Goal: Navigation & Orientation: Find specific page/section

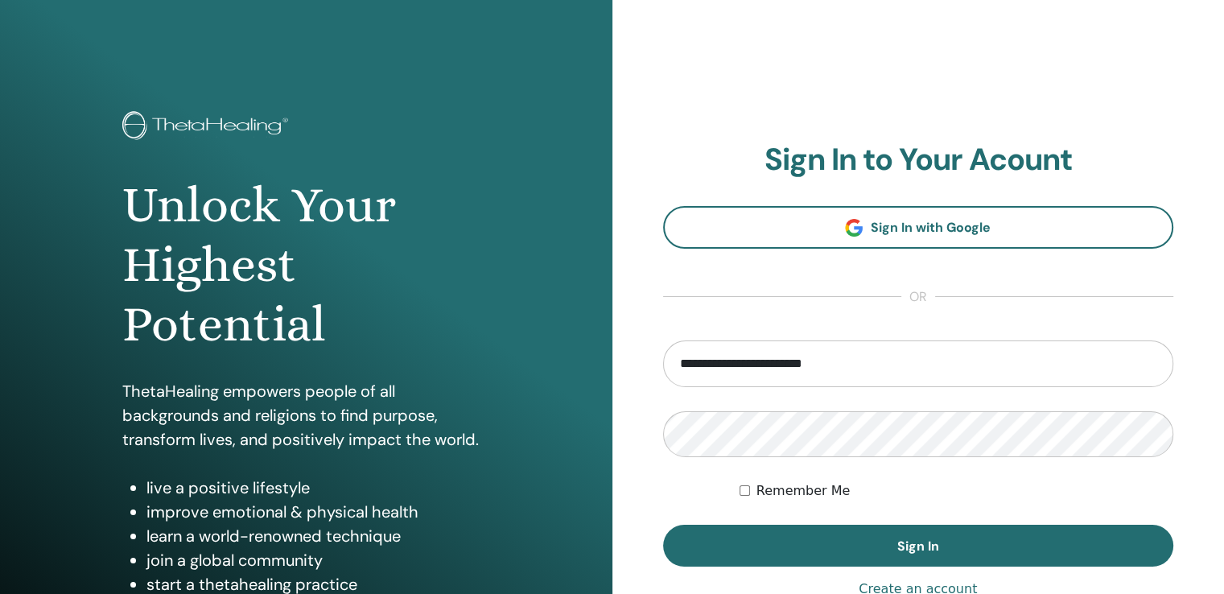
drag, startPoint x: 847, startPoint y: 357, endPoint x: 638, endPoint y: 360, distance: 209.3
click at [638, 360] on div "**********" at bounding box center [918, 386] width 612 height 773
type input "**********"
click at [628, 434] on div "**********" at bounding box center [918, 386] width 612 height 773
click at [663, 525] on button "Sign In" at bounding box center [918, 546] width 511 height 42
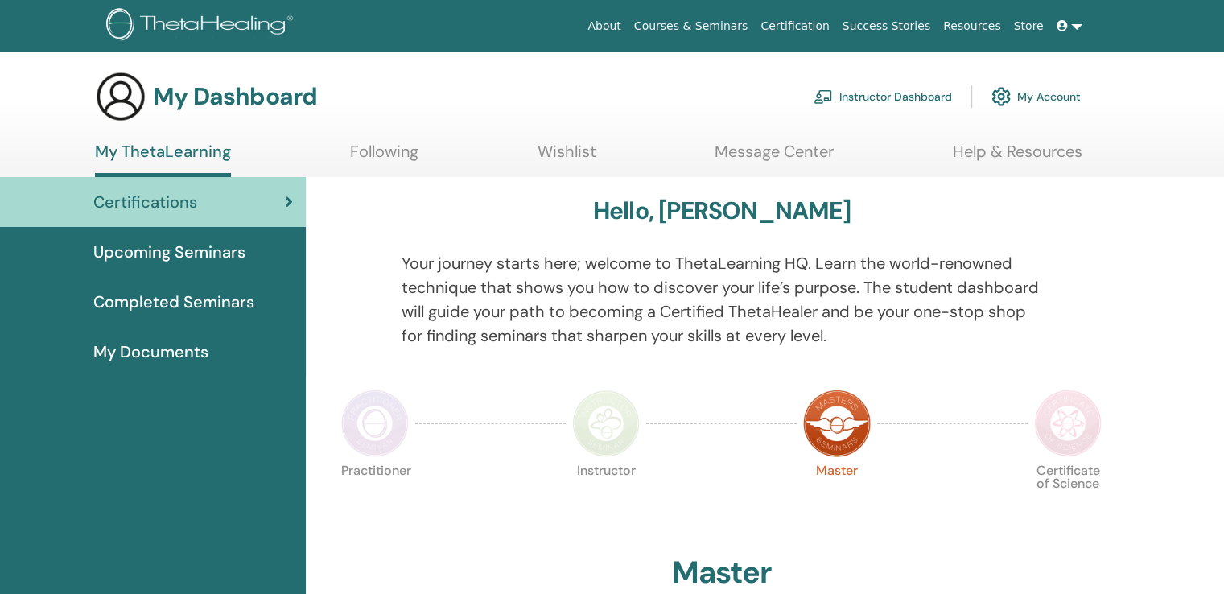
click at [893, 93] on link "Instructor Dashboard" at bounding box center [883, 96] width 138 height 35
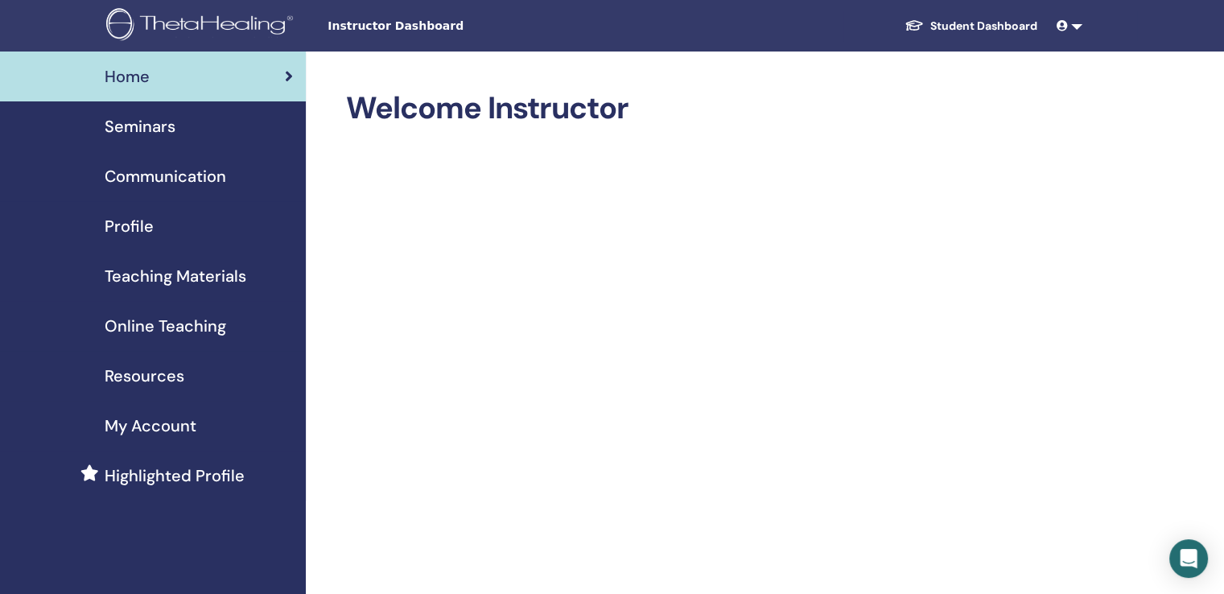
click at [170, 123] on span "Seminars" at bounding box center [140, 126] width 71 height 24
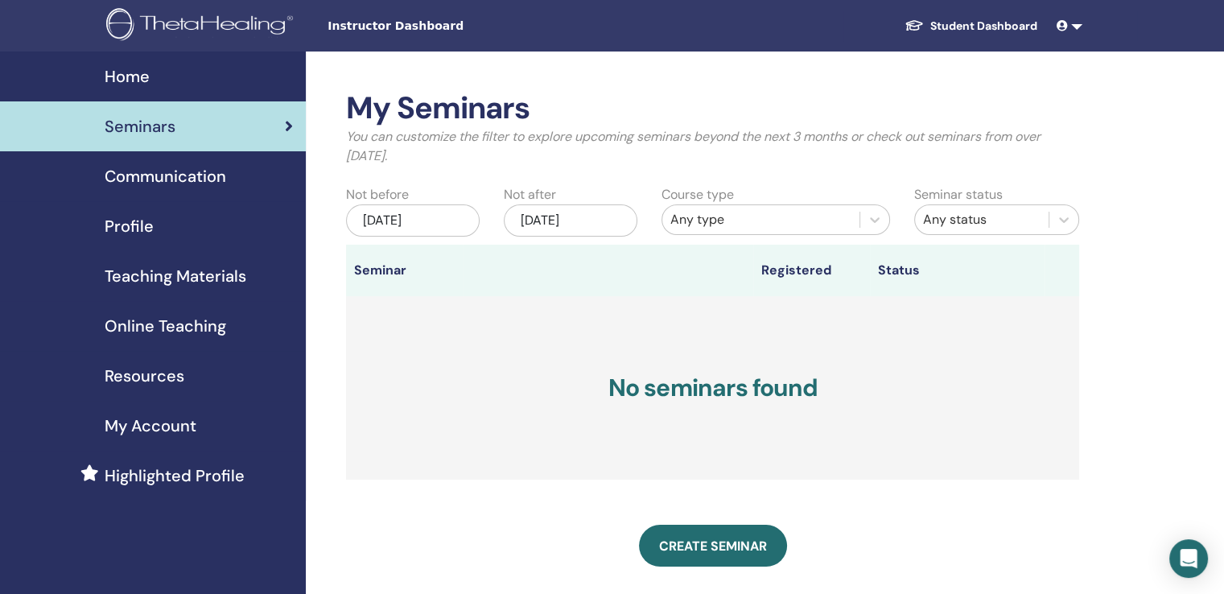
click at [179, 275] on span "Teaching Materials" at bounding box center [176, 276] width 142 height 24
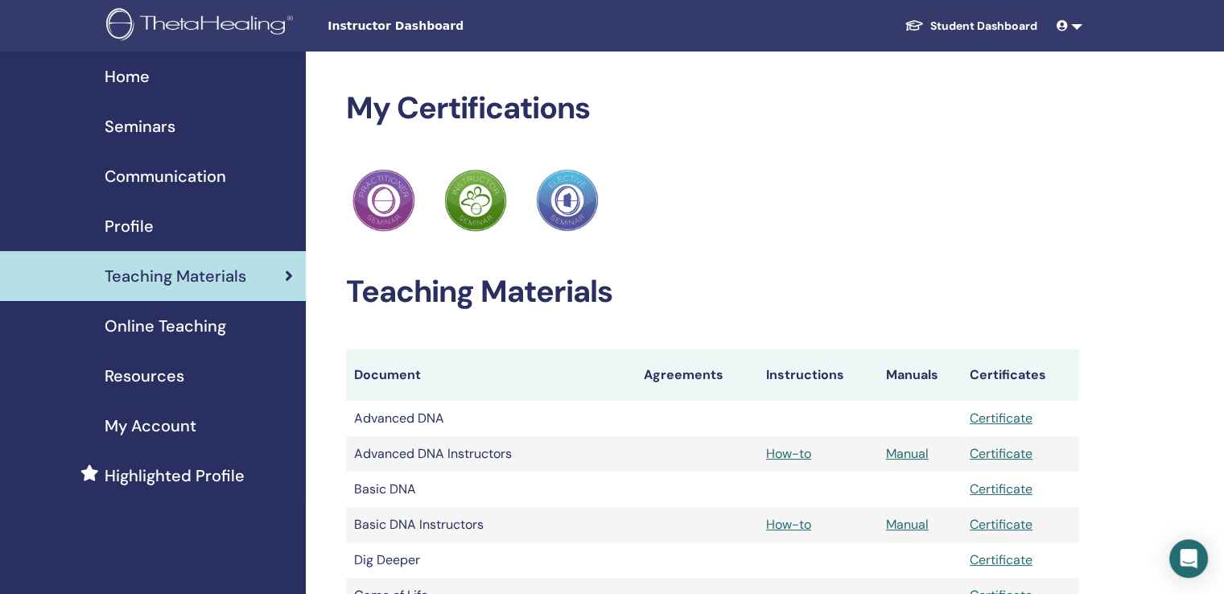
click at [975, 26] on link "Student Dashboard" at bounding box center [971, 26] width 159 height 30
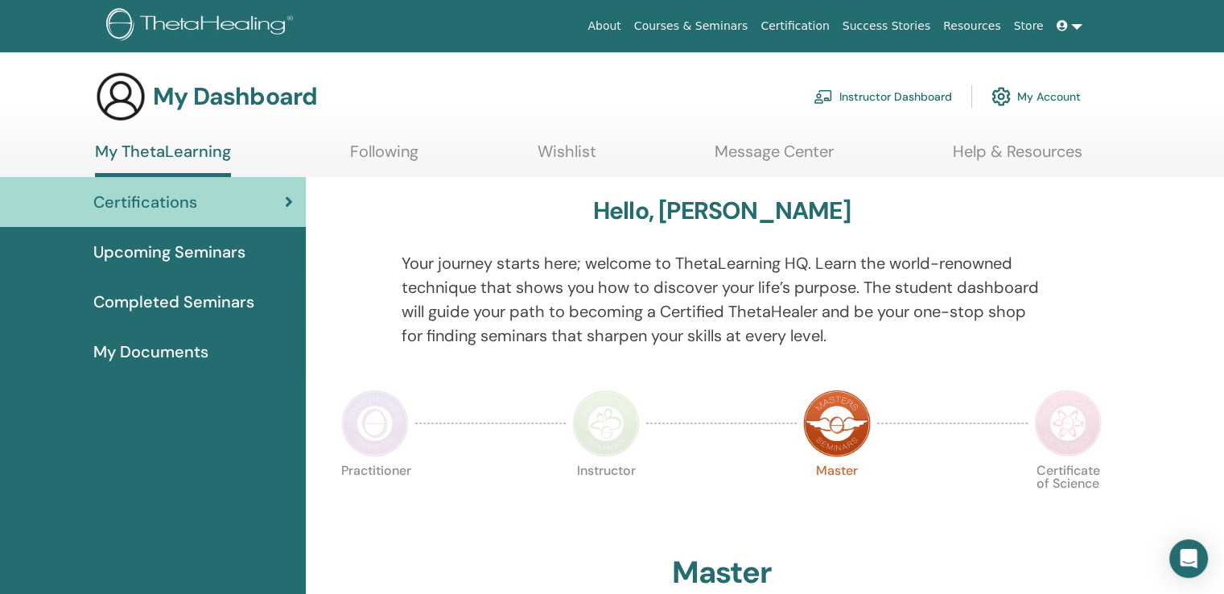
click at [197, 207] on div "Certifications" at bounding box center [153, 202] width 280 height 24
click at [205, 301] on span "Completed Seminars" at bounding box center [173, 302] width 161 height 24
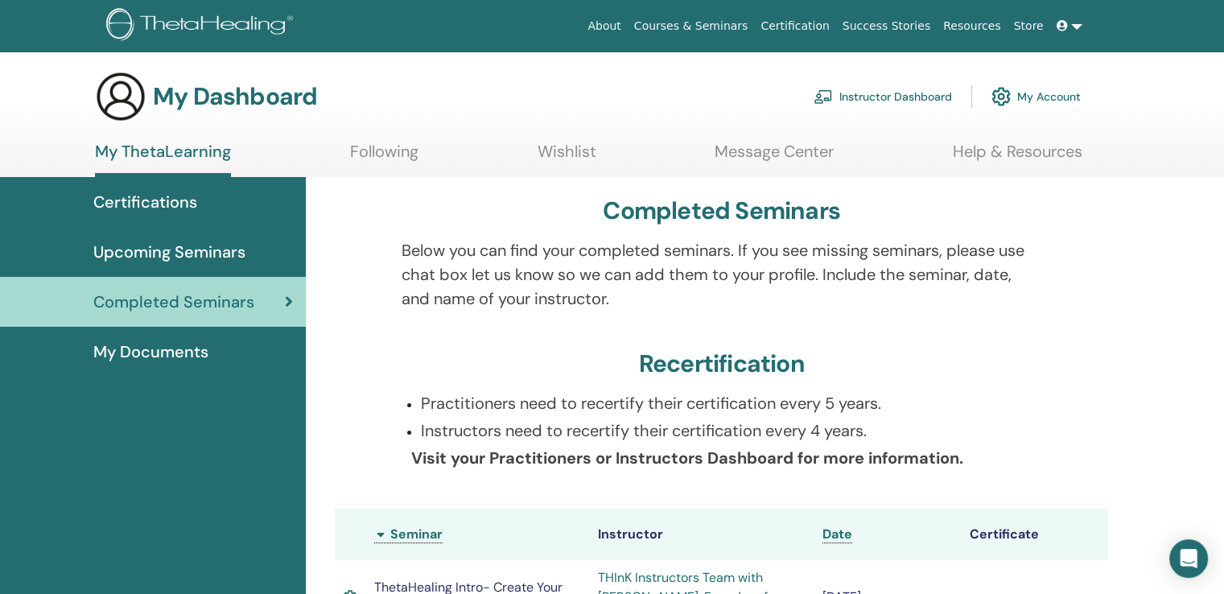
click at [171, 252] on span "Upcoming Seminars" at bounding box center [169, 252] width 152 height 24
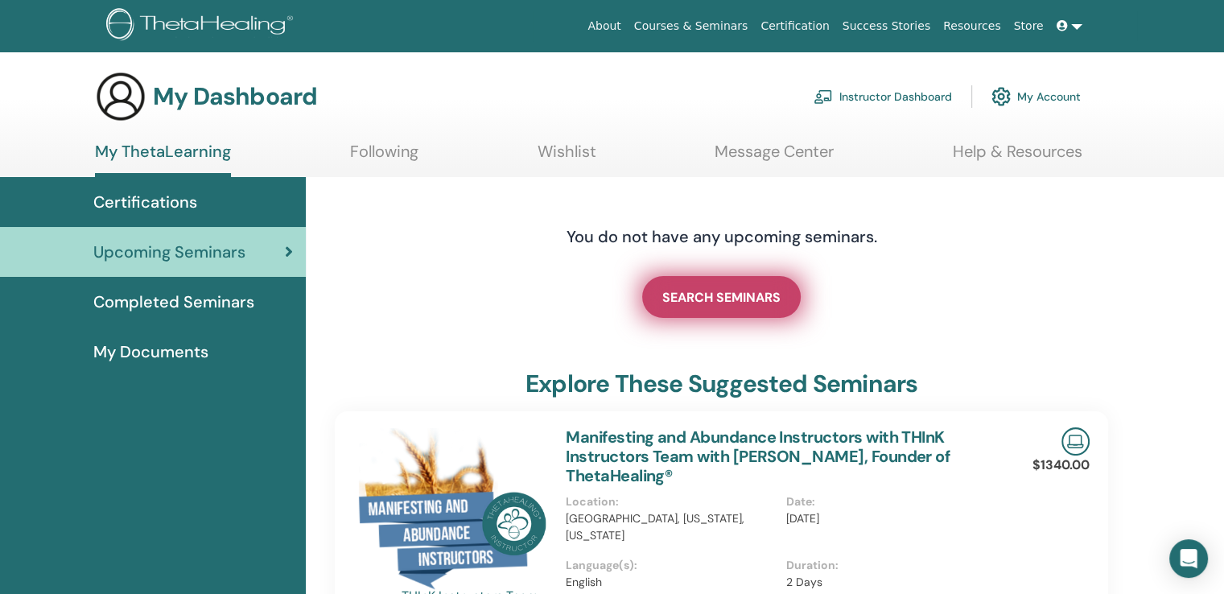
click at [733, 297] on span "SEARCH SEMINARS" at bounding box center [721, 297] width 118 height 17
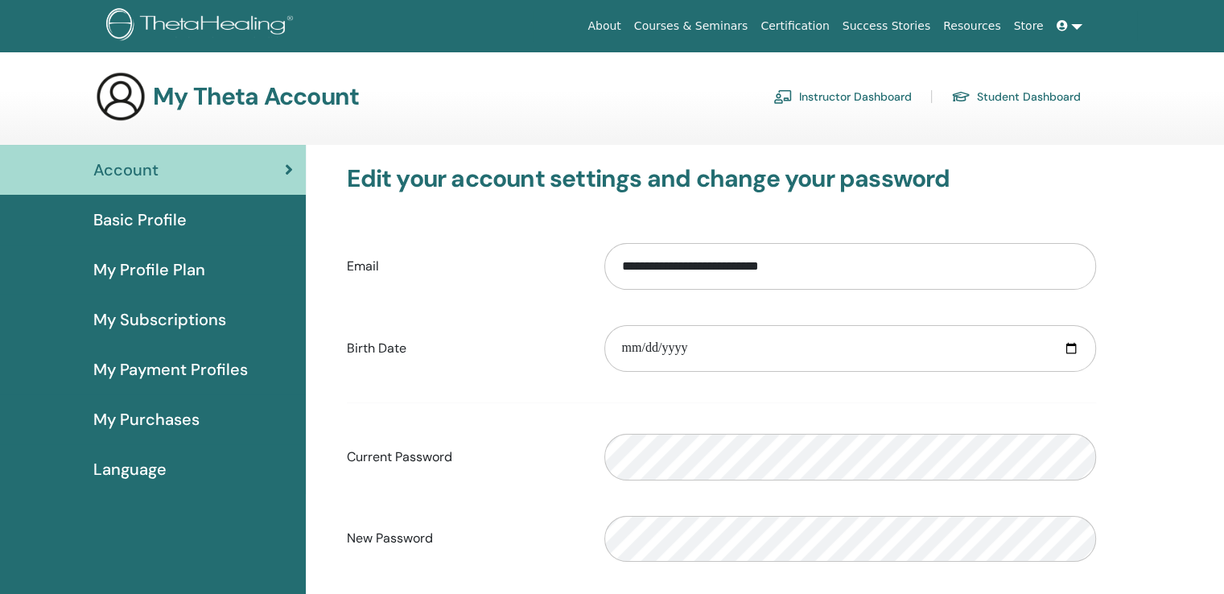
click at [155, 217] on span "Basic Profile" at bounding box center [139, 220] width 93 height 24
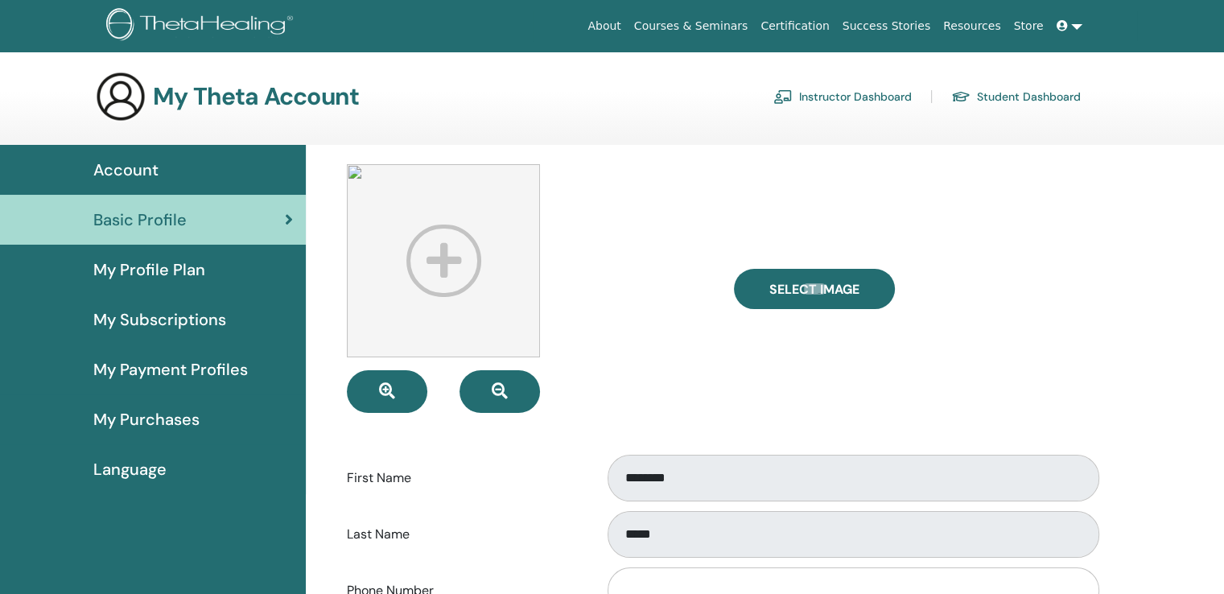
click at [157, 268] on span "My Profile Plan" at bounding box center [149, 270] width 112 height 24
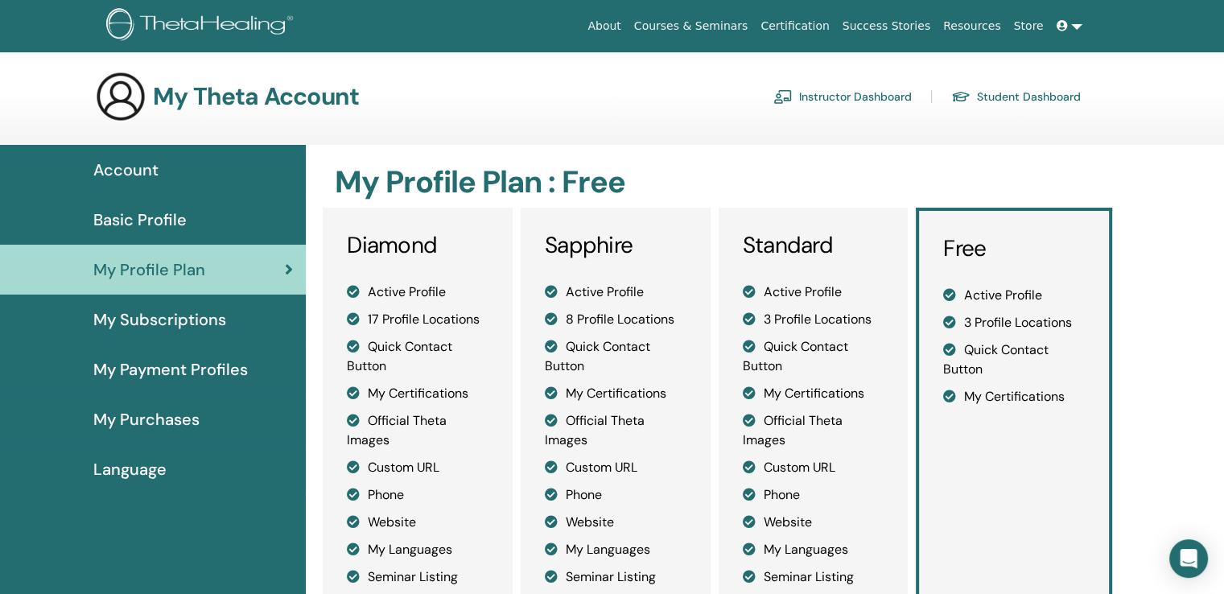
click at [143, 326] on span "My Subscriptions" at bounding box center [159, 319] width 133 height 24
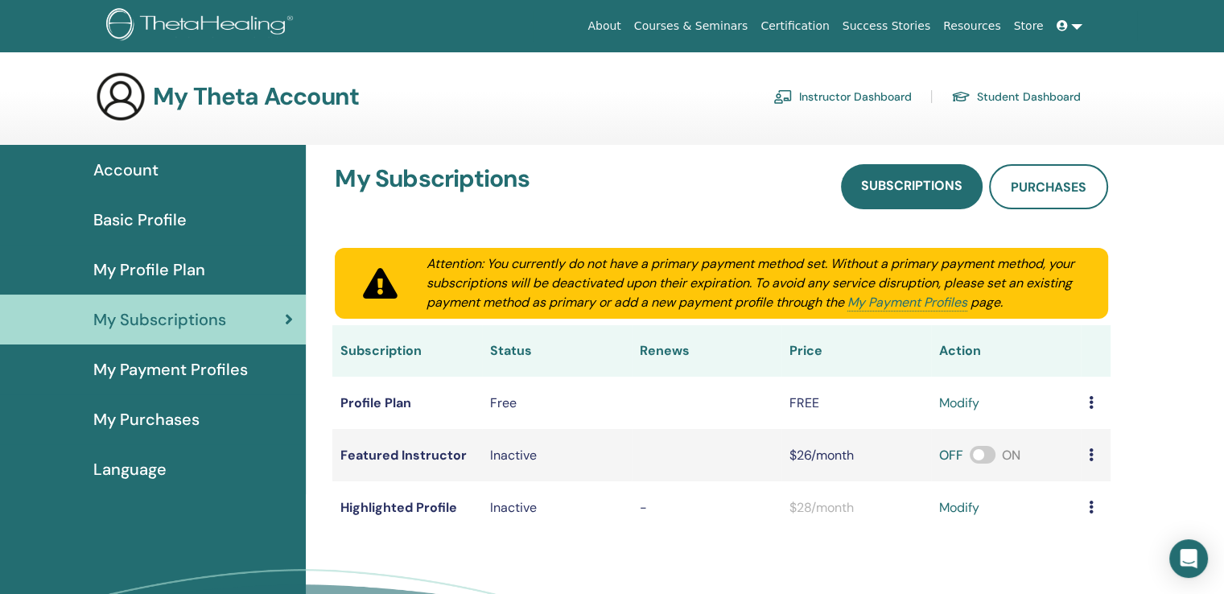
click at [138, 281] on span "My Profile Plan" at bounding box center [149, 270] width 112 height 24
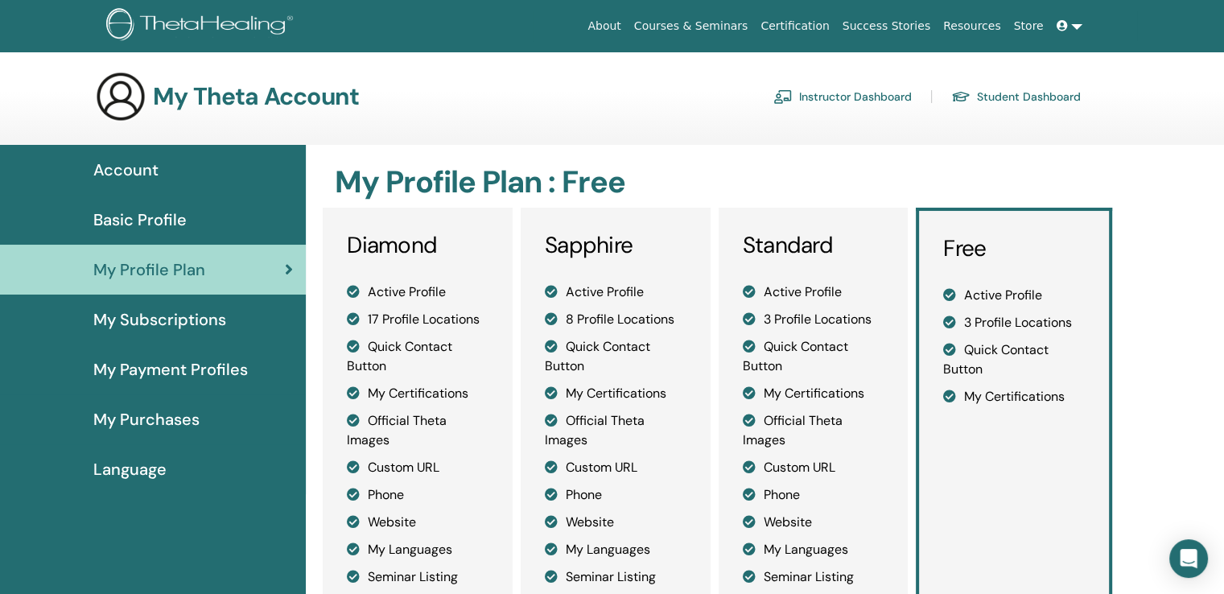
click at [119, 224] on span "Basic Profile" at bounding box center [139, 220] width 93 height 24
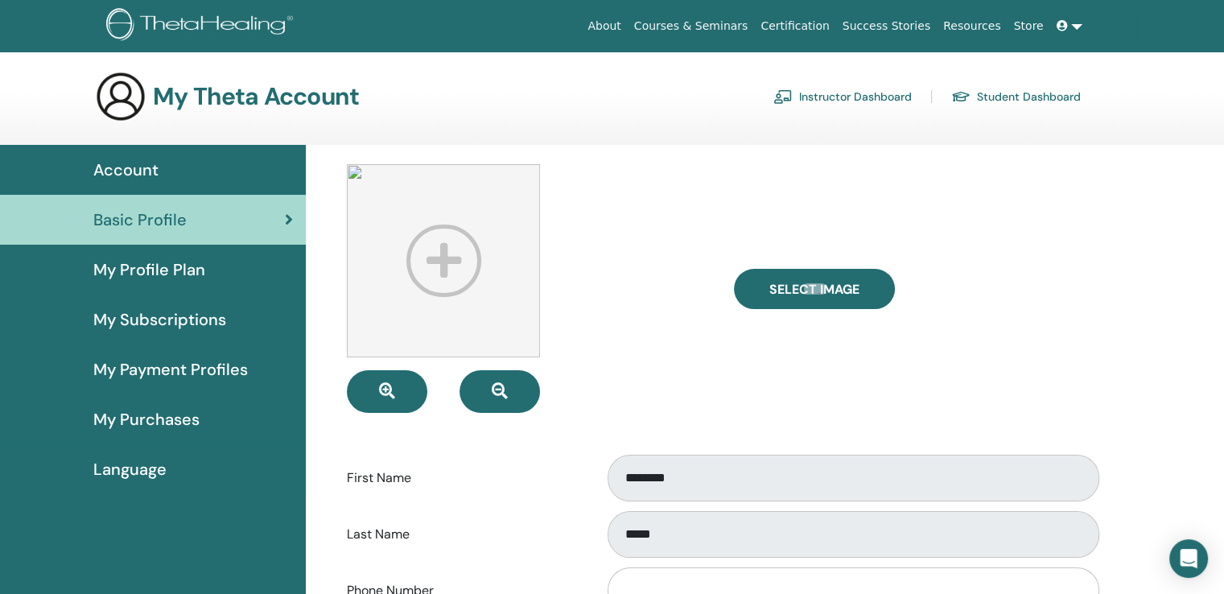
click at [147, 274] on span "My Profile Plan" at bounding box center [149, 270] width 112 height 24
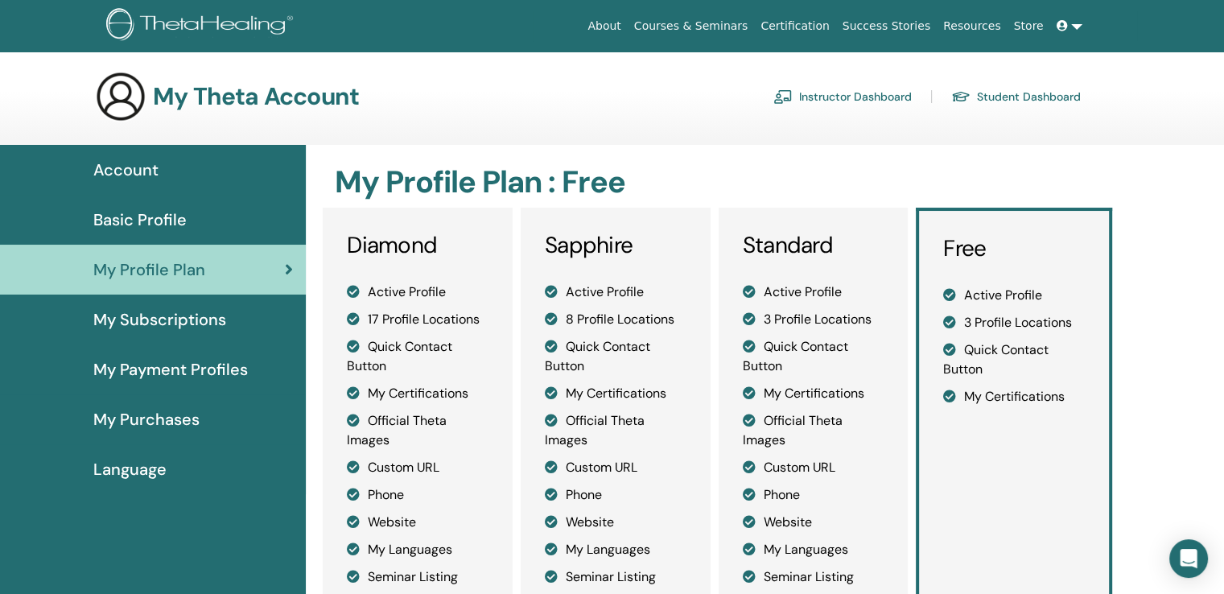
click at [146, 311] on span "My Subscriptions" at bounding box center [159, 319] width 133 height 24
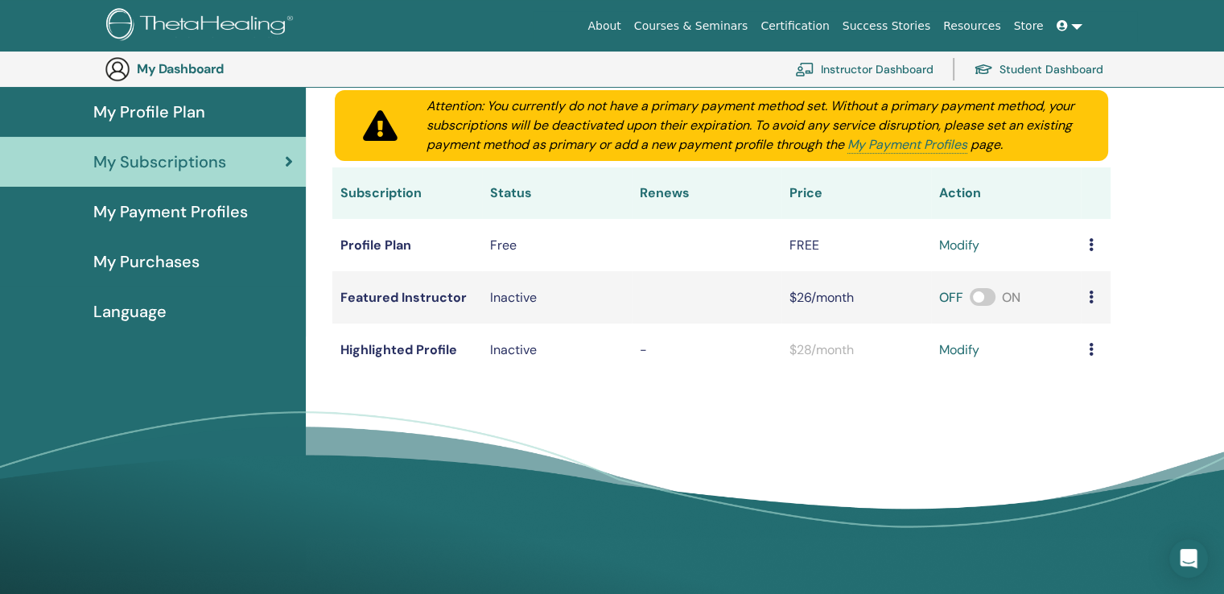
scroll to position [196, 0]
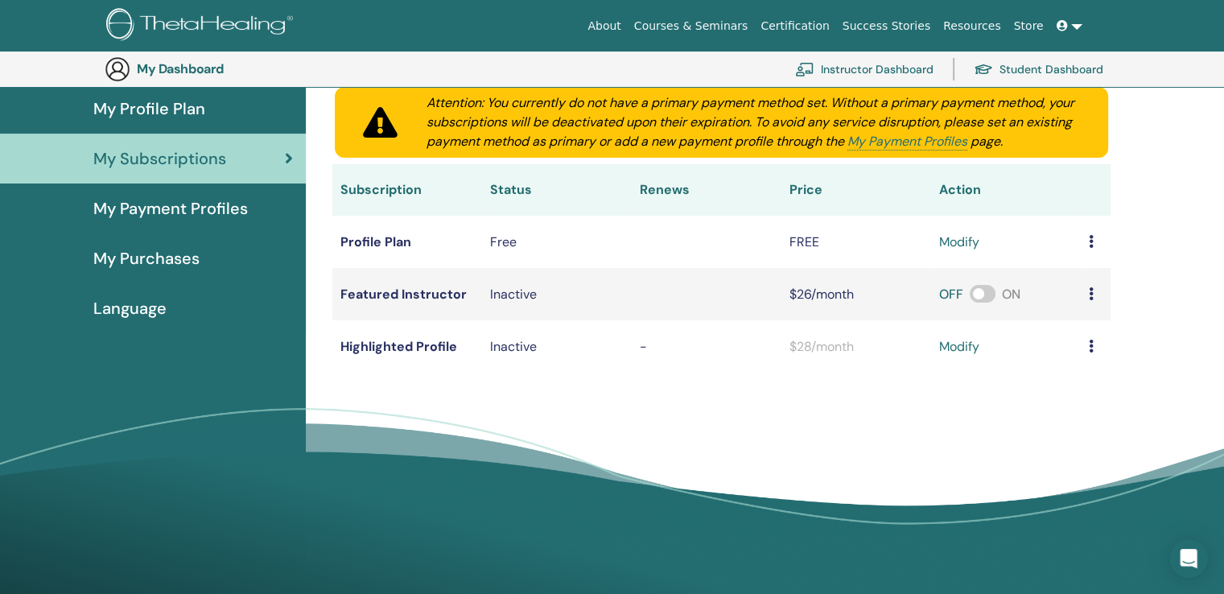
click at [1095, 242] on td at bounding box center [1096, 242] width 30 height 52
click at [1089, 241] on icon at bounding box center [1091, 241] width 5 height 13
click at [181, 213] on span "My Payment Profiles" at bounding box center [170, 208] width 155 height 24
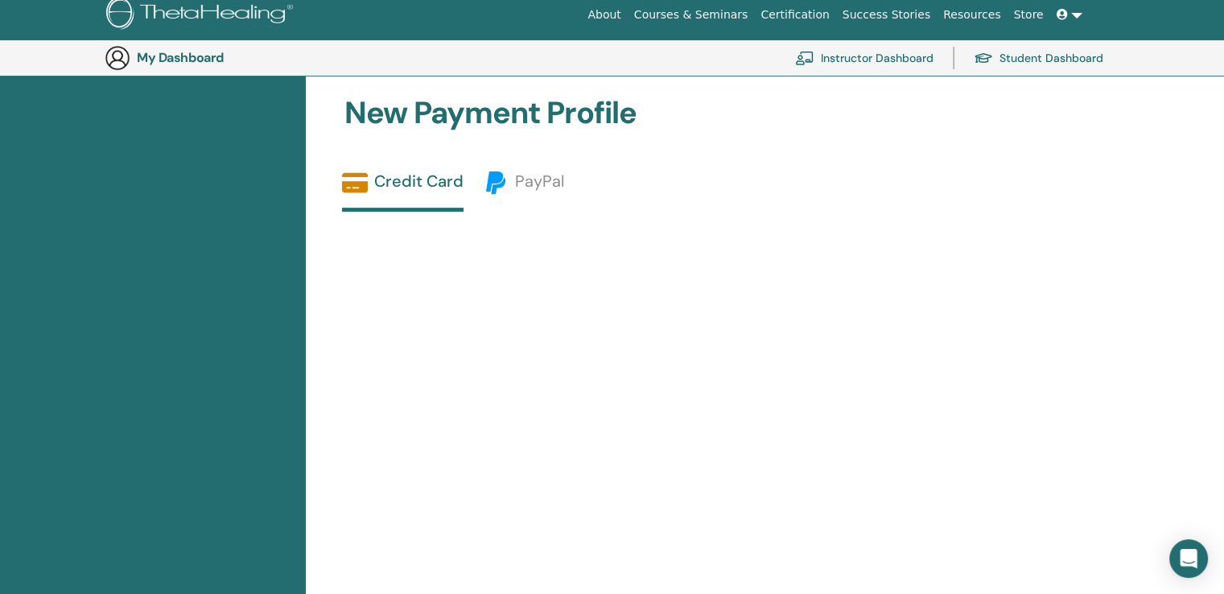
scroll to position [196, 0]
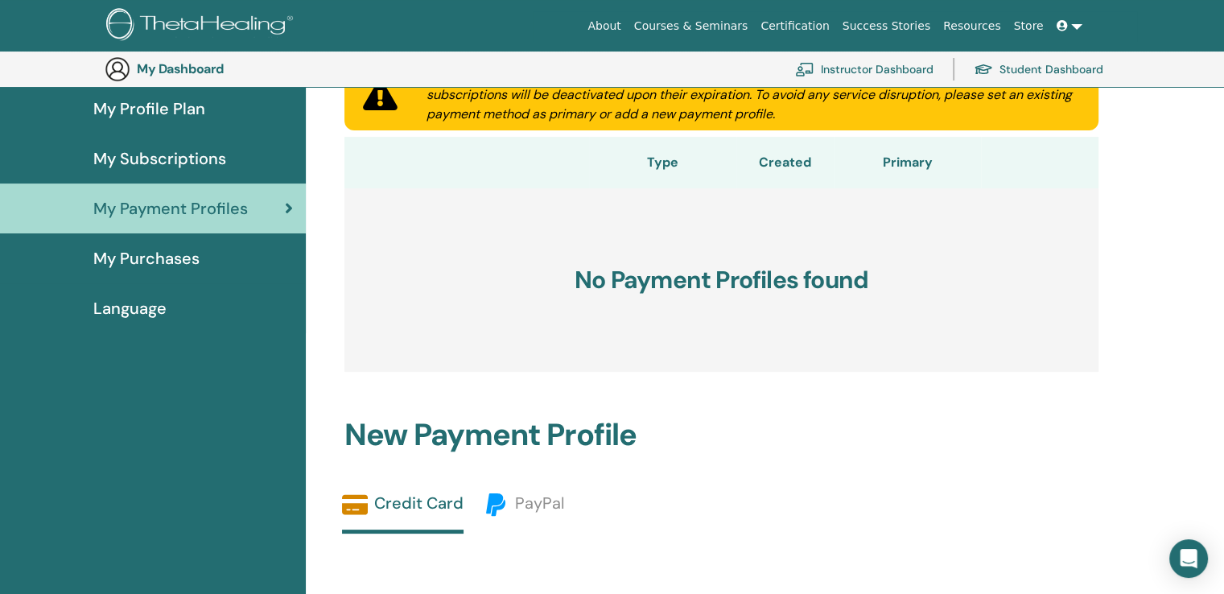
click at [130, 261] on span "My Purchases" at bounding box center [146, 258] width 106 height 24
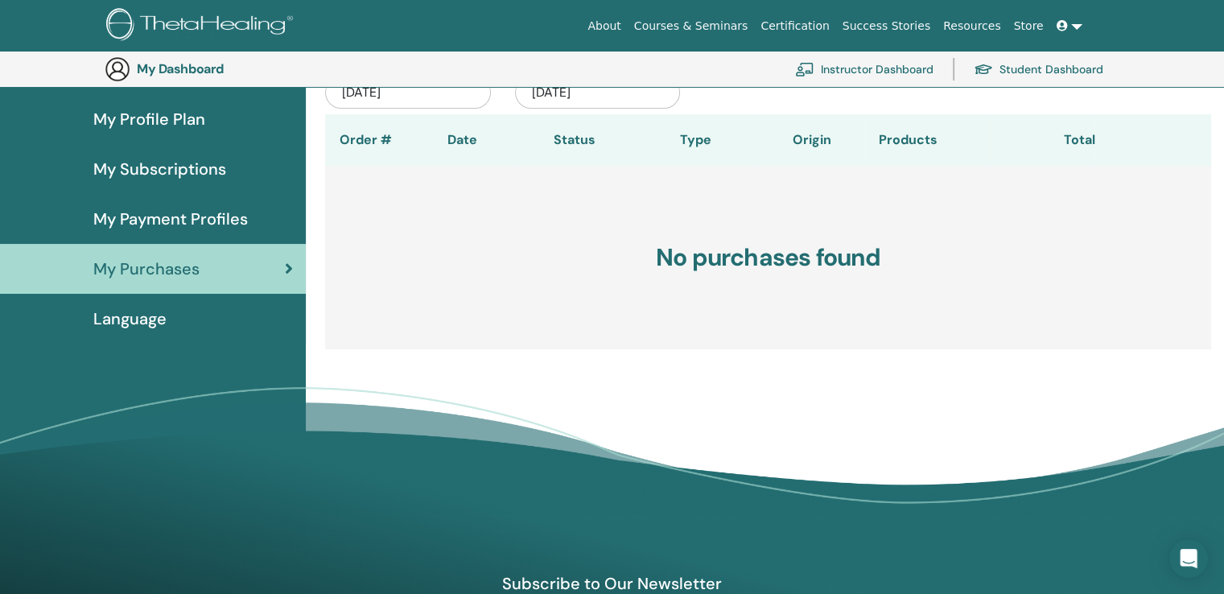
scroll to position [196, 0]
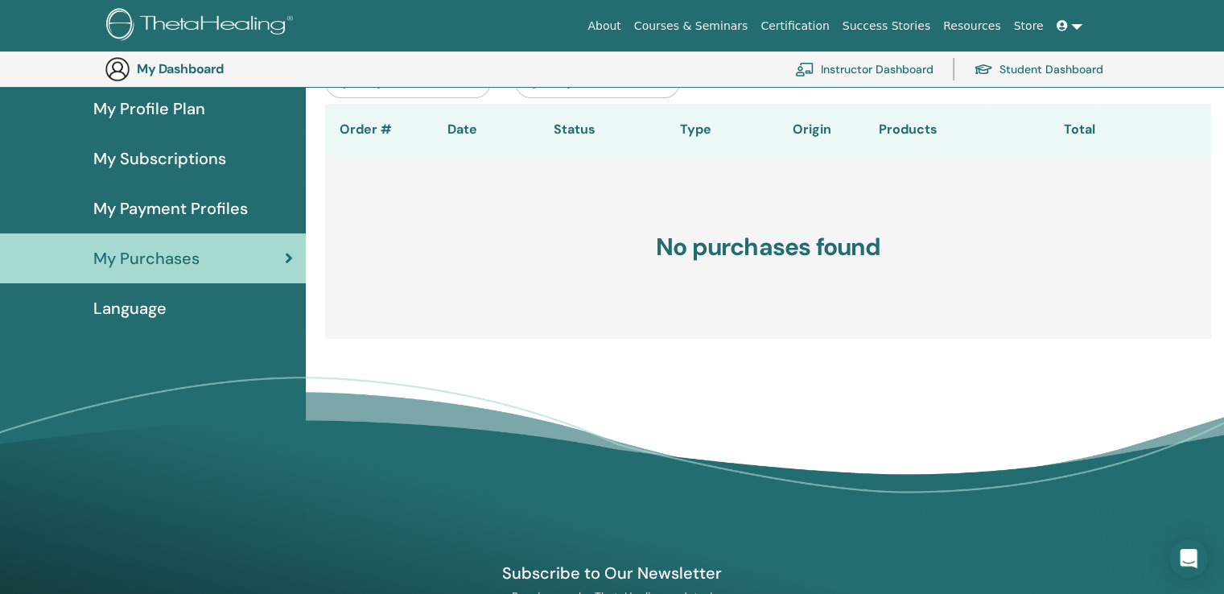
click at [136, 311] on span "Language" at bounding box center [129, 308] width 73 height 24
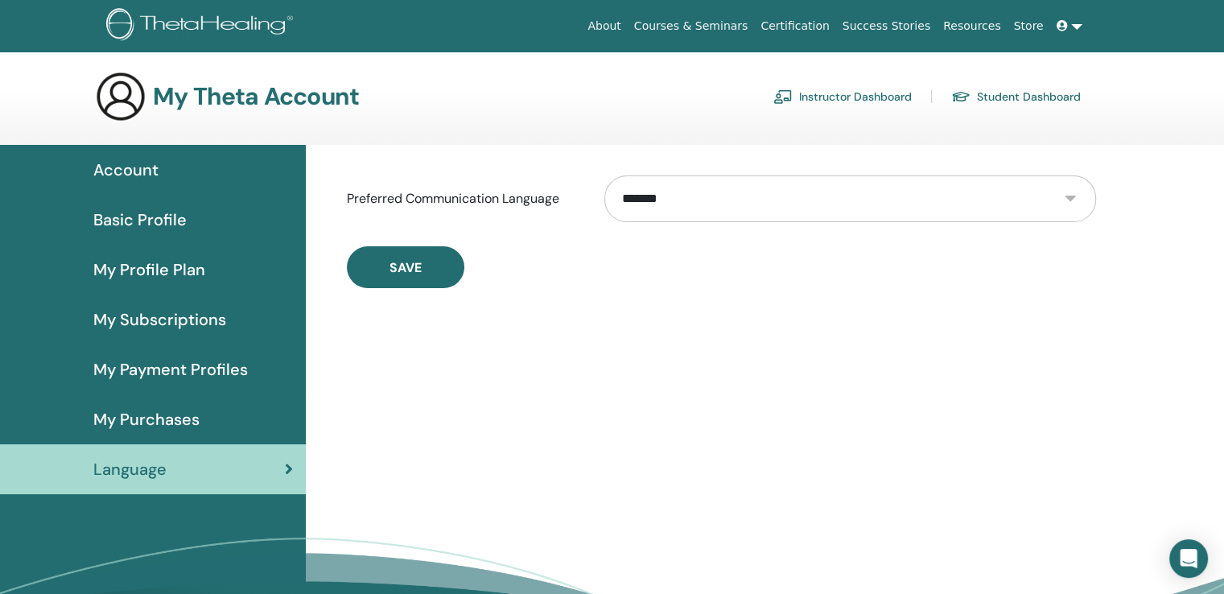
click at [115, 165] on span "Account" at bounding box center [125, 170] width 65 height 24
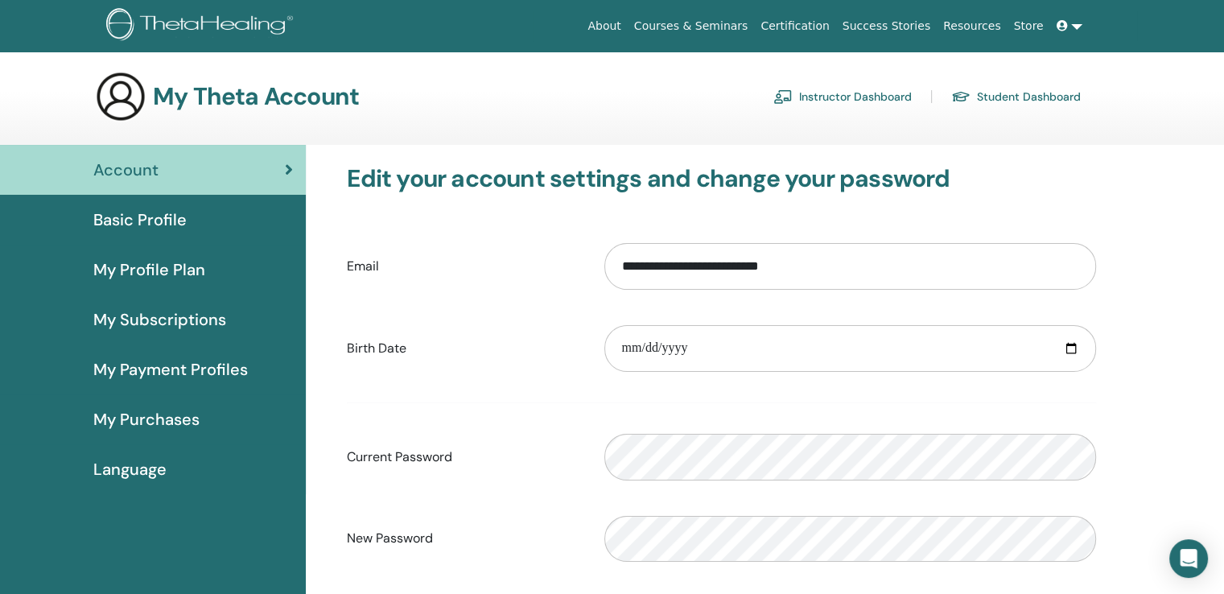
click at [979, 103] on link "Student Dashboard" at bounding box center [1016, 97] width 130 height 26
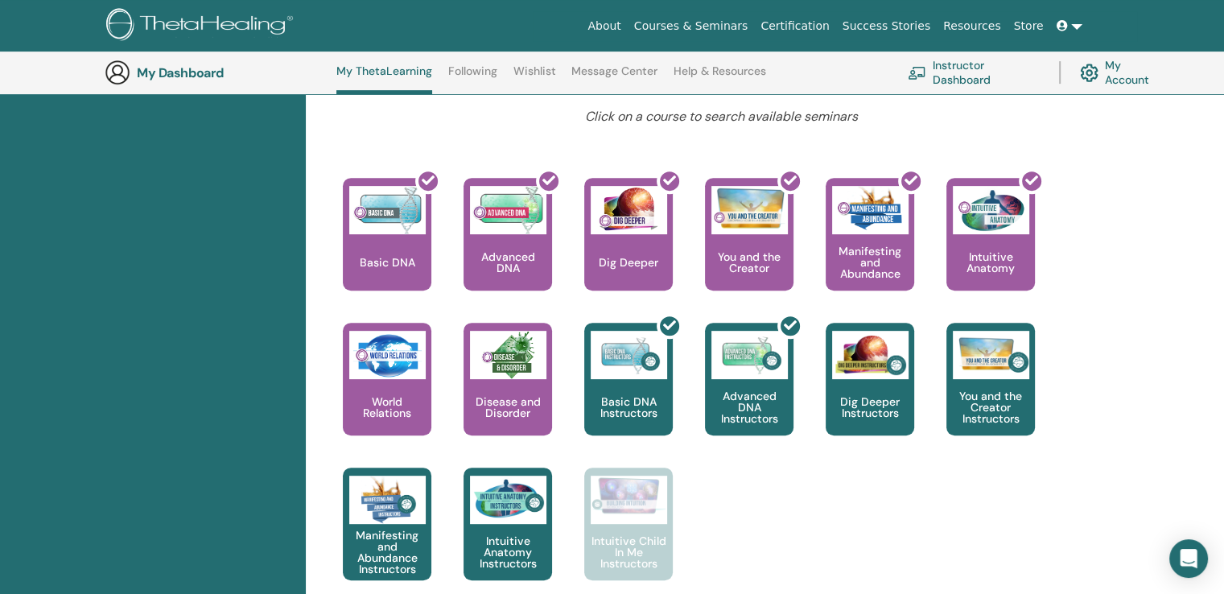
scroll to position [283, 0]
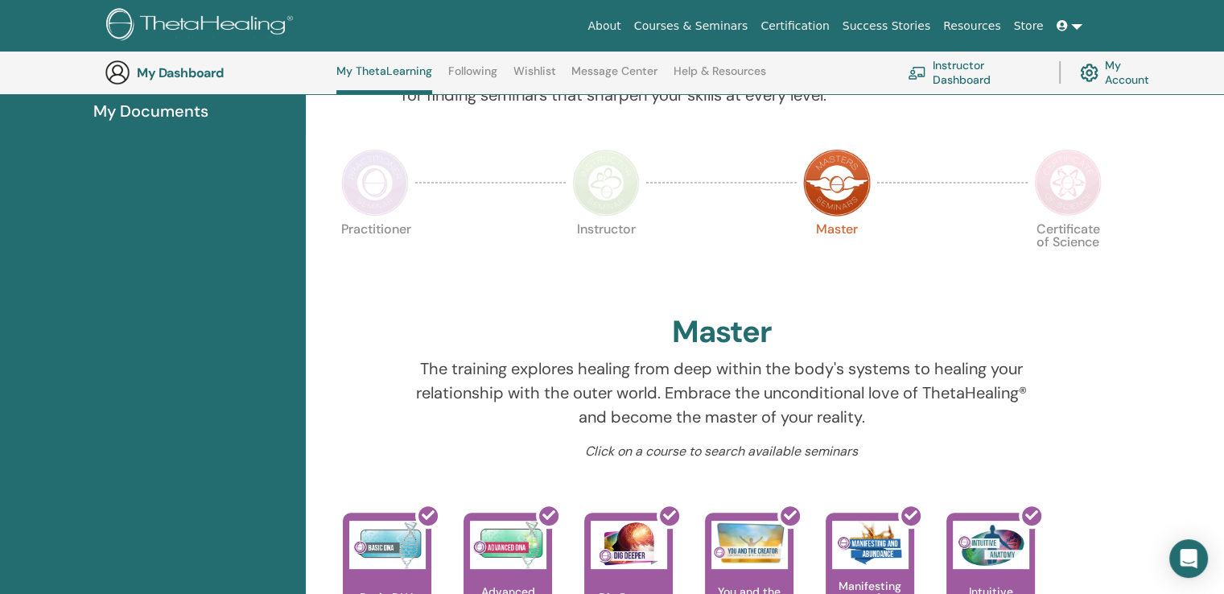
drag, startPoint x: 605, startPoint y: 179, endPoint x: 608, endPoint y: 196, distance: 17.1
click at [605, 180] on img at bounding box center [606, 183] width 68 height 68
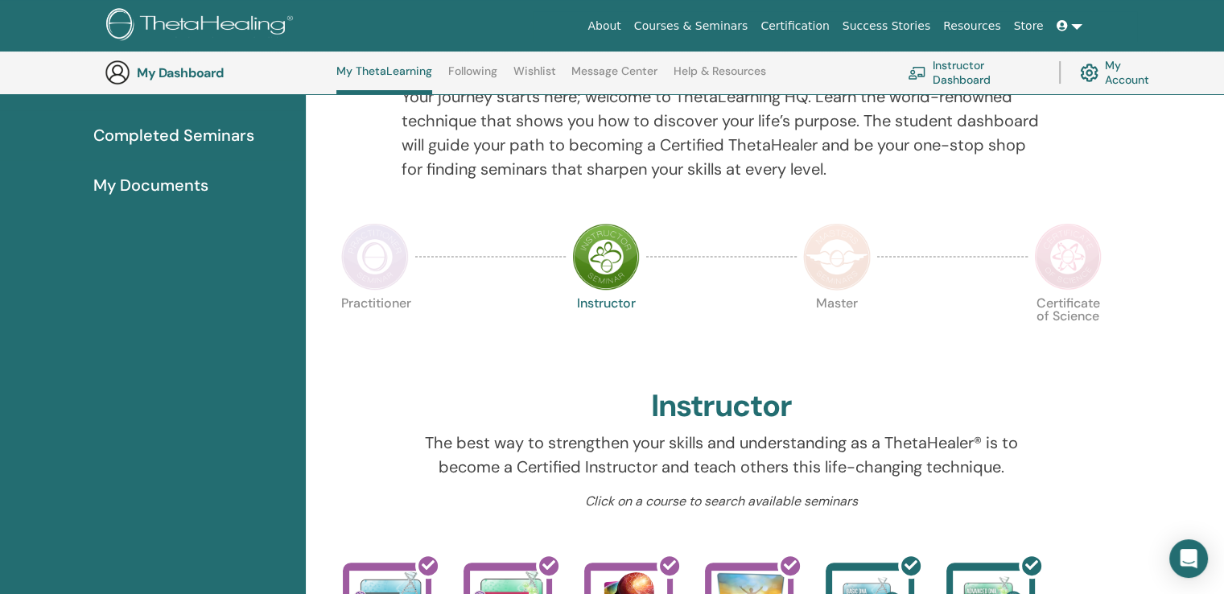
scroll to position [203, 0]
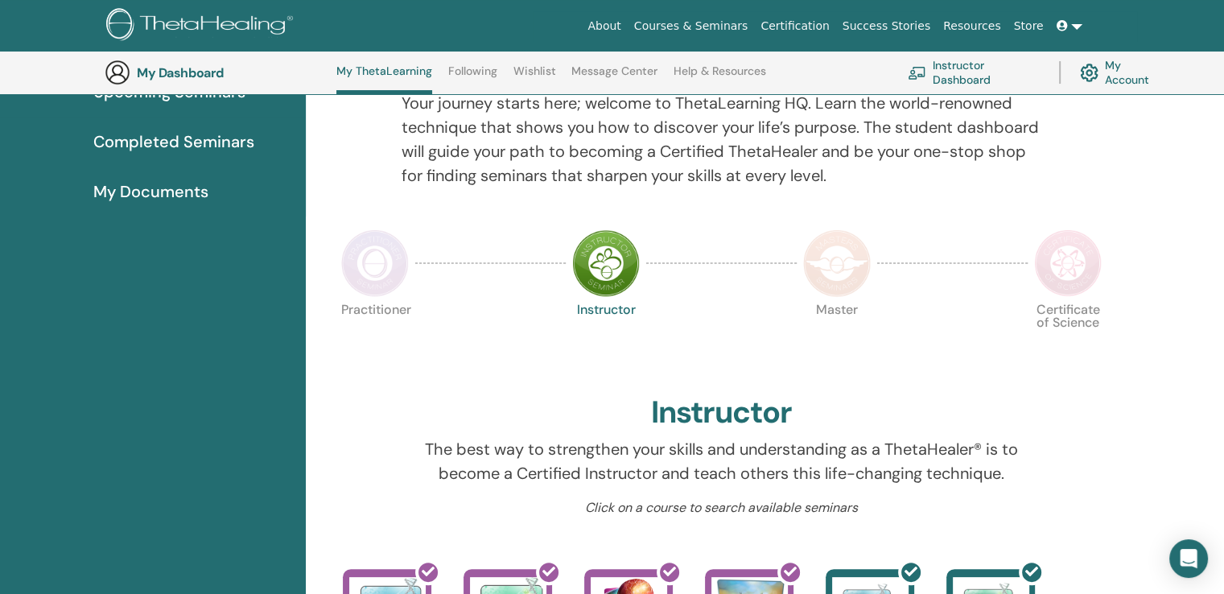
click at [380, 266] on img at bounding box center [375, 263] width 68 height 68
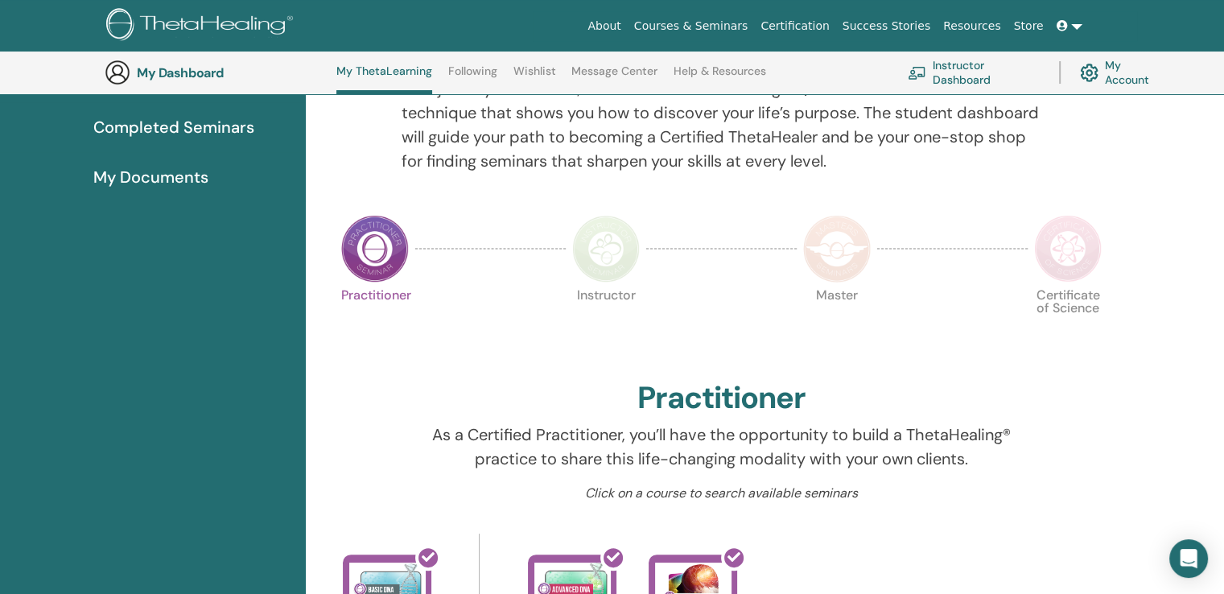
scroll to position [203, 0]
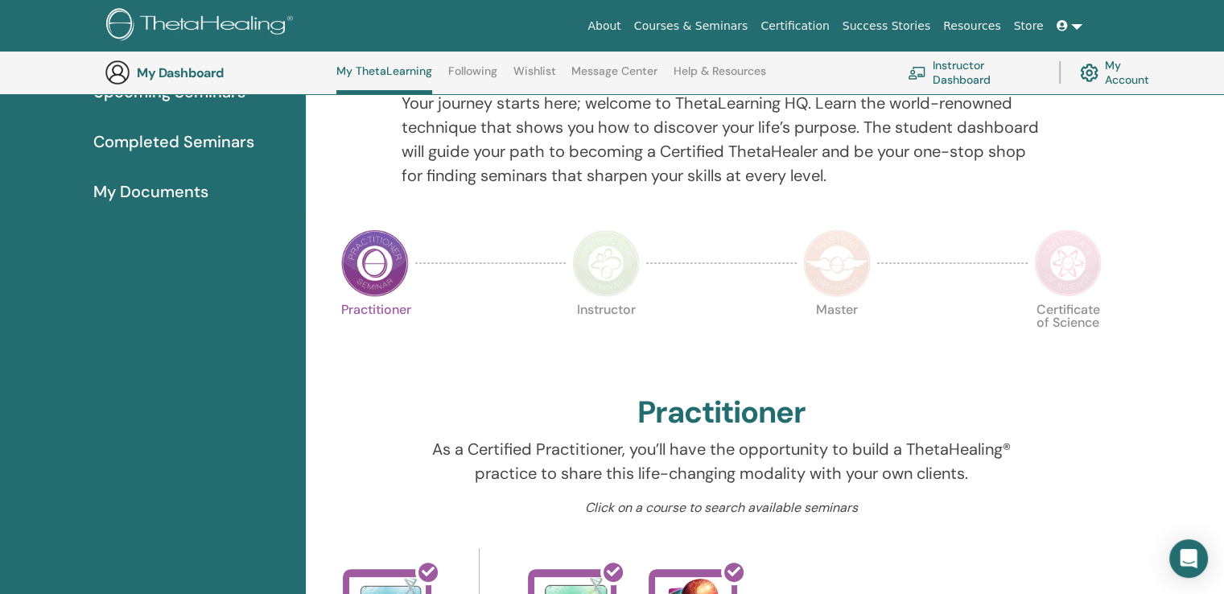
click at [606, 263] on img at bounding box center [606, 263] width 68 height 68
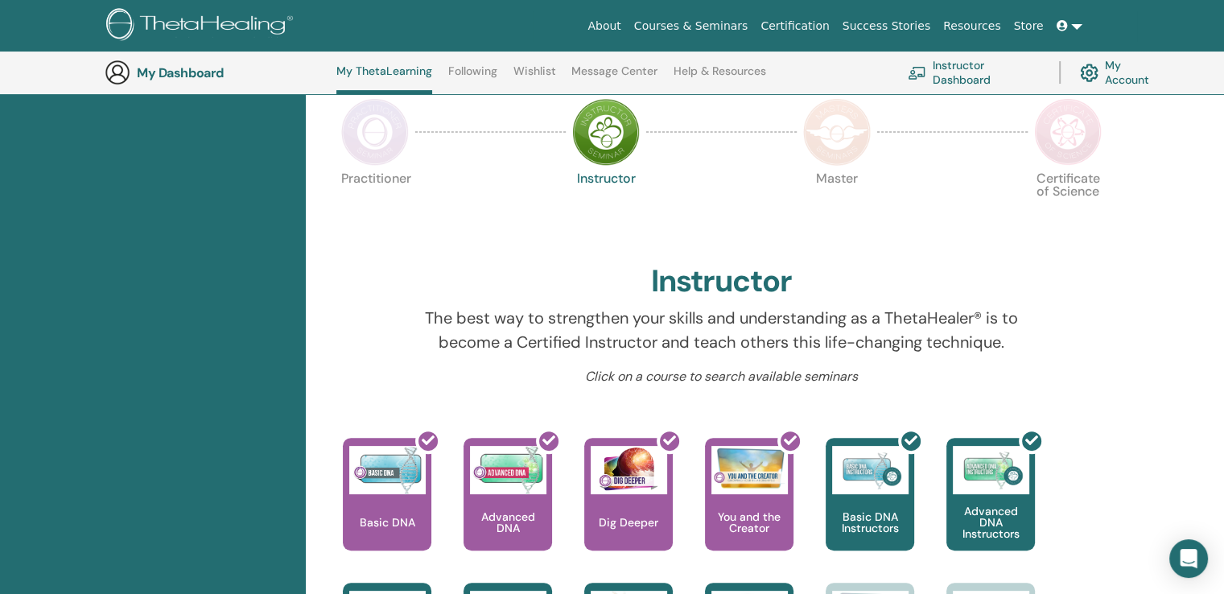
scroll to position [283, 0]
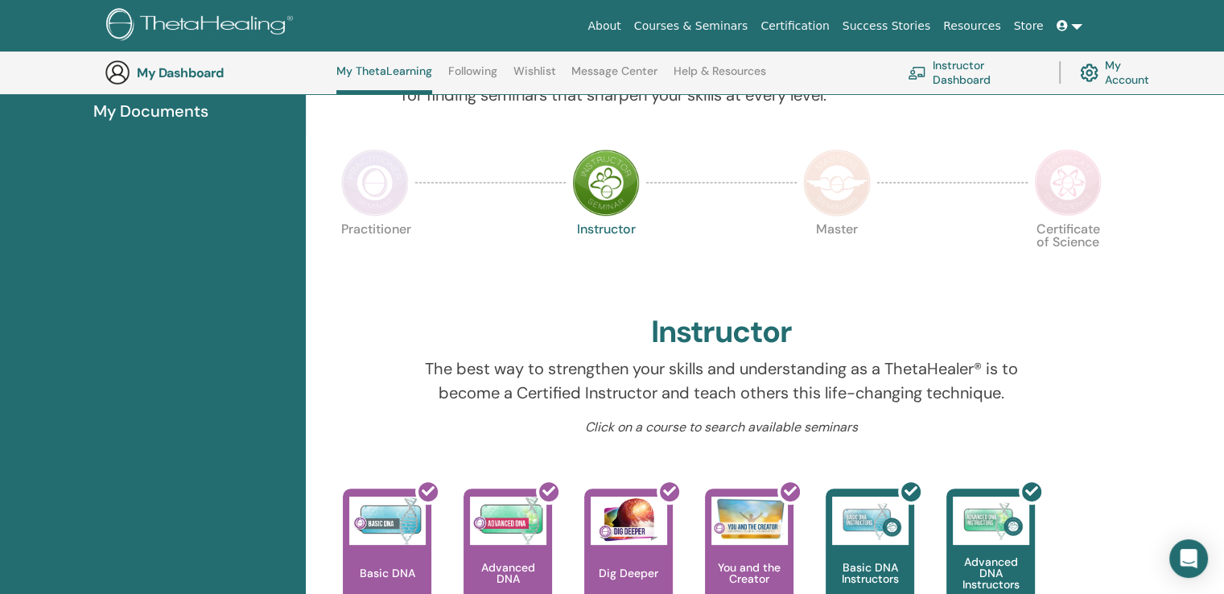
click at [853, 208] on img at bounding box center [837, 183] width 68 height 68
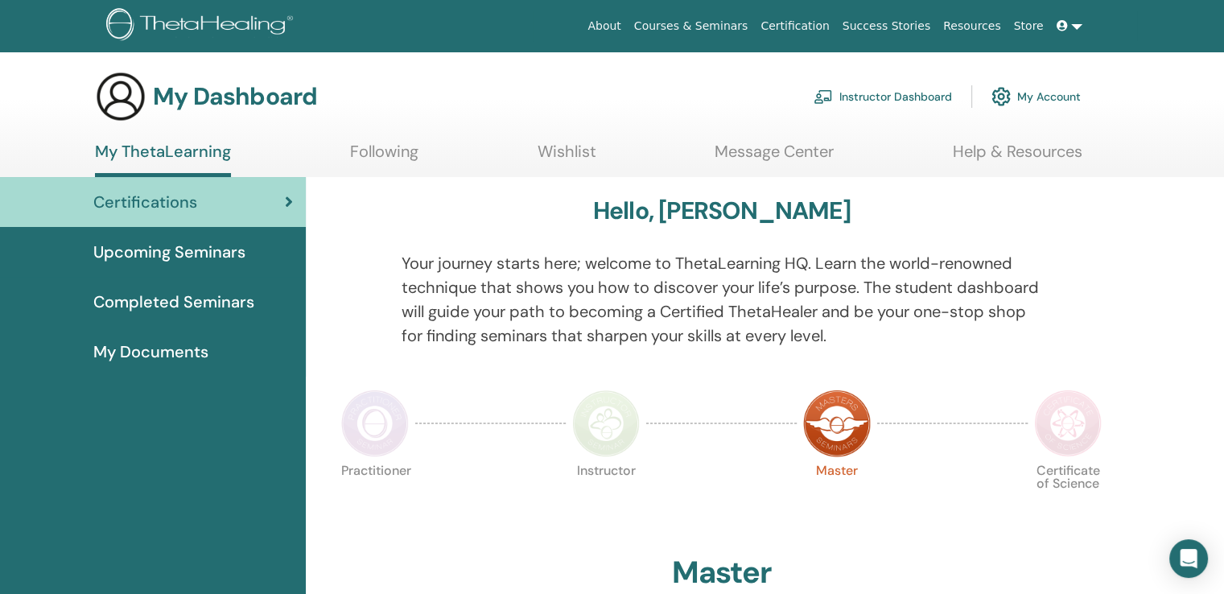
click at [1067, 435] on img at bounding box center [1068, 424] width 68 height 68
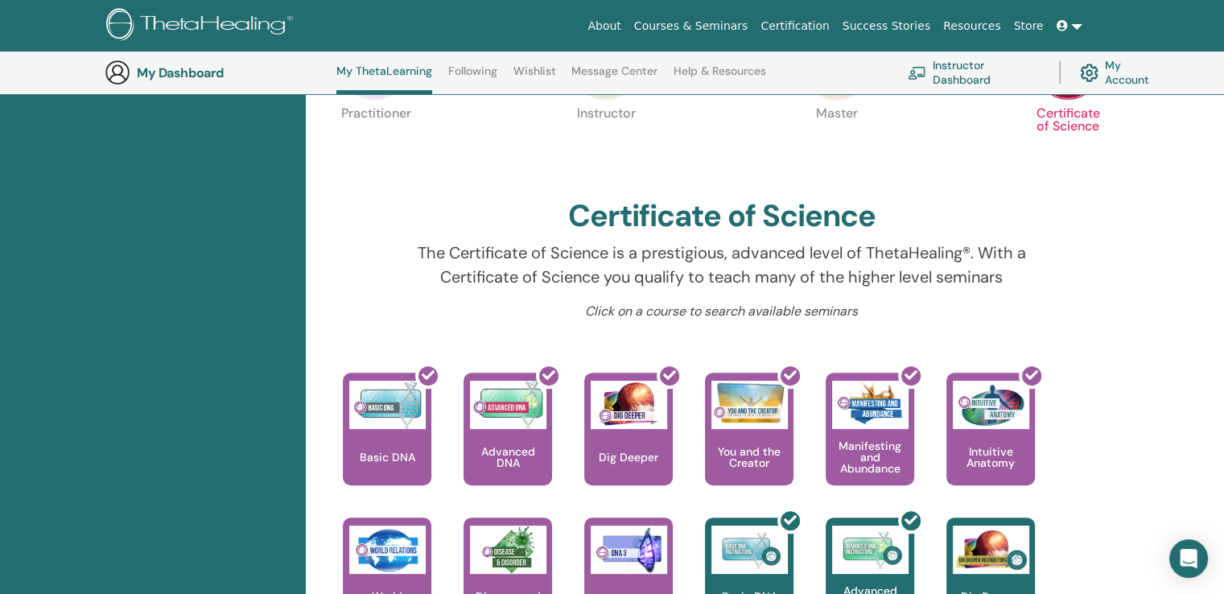
scroll to position [364, 0]
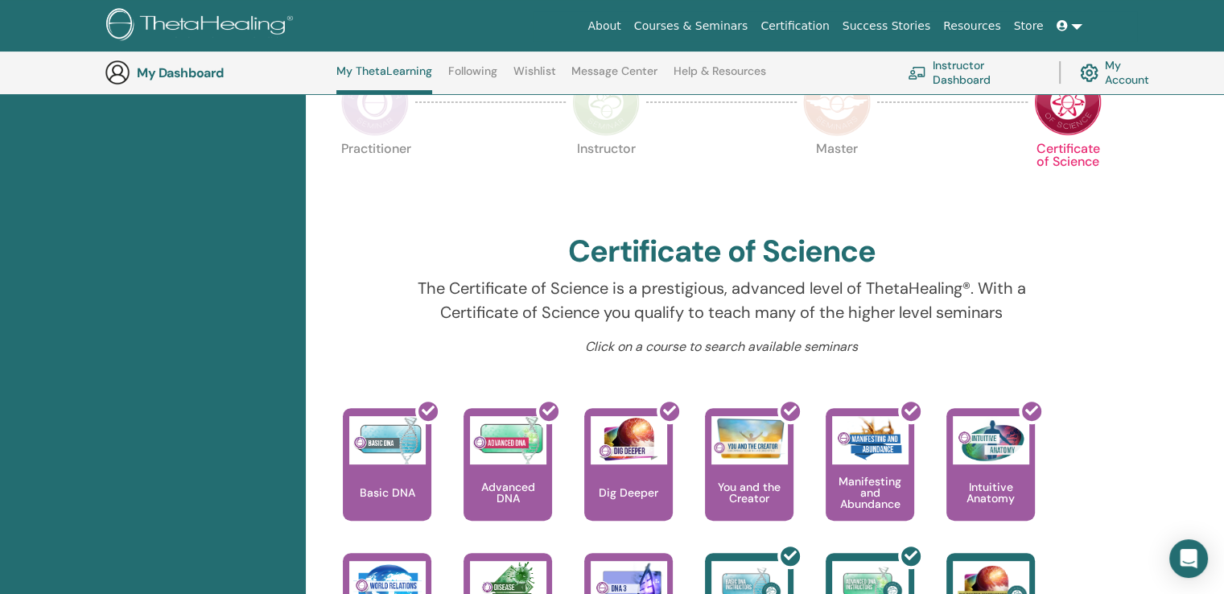
click at [830, 130] on img at bounding box center [837, 102] width 68 height 68
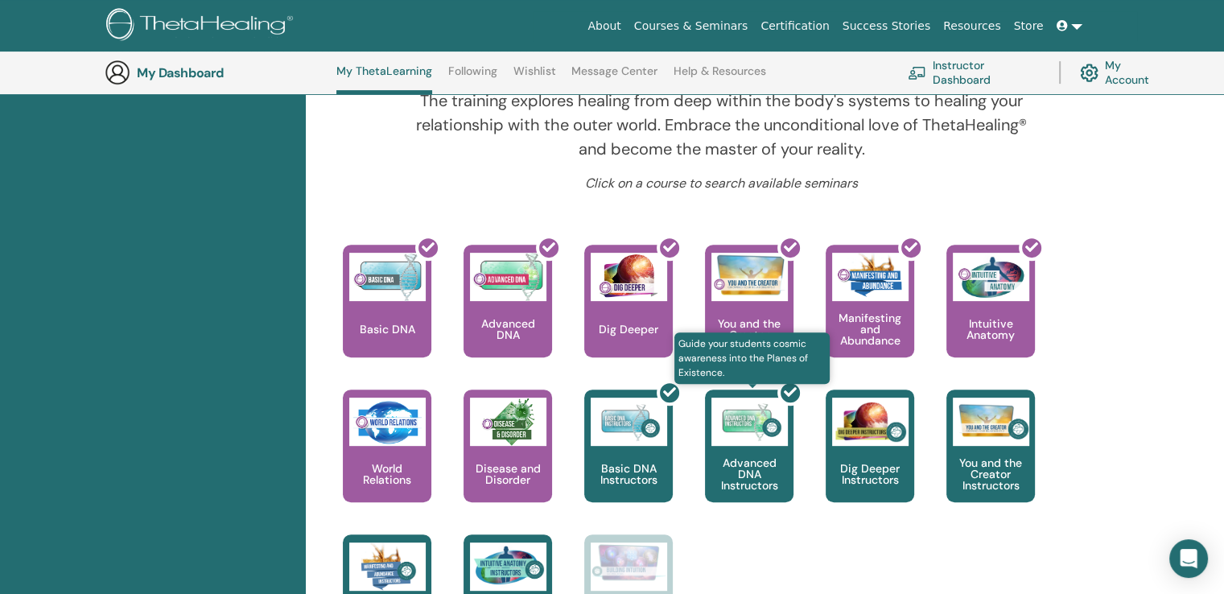
scroll to position [686, 0]
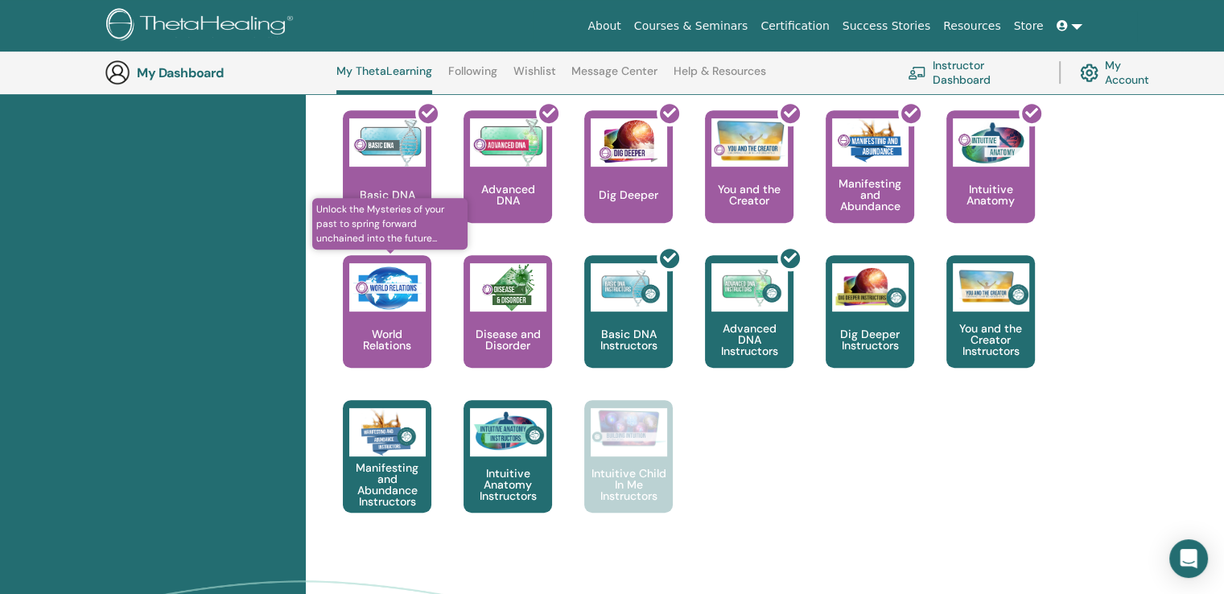
click at [390, 339] on p "World Relations" at bounding box center [387, 339] width 89 height 23
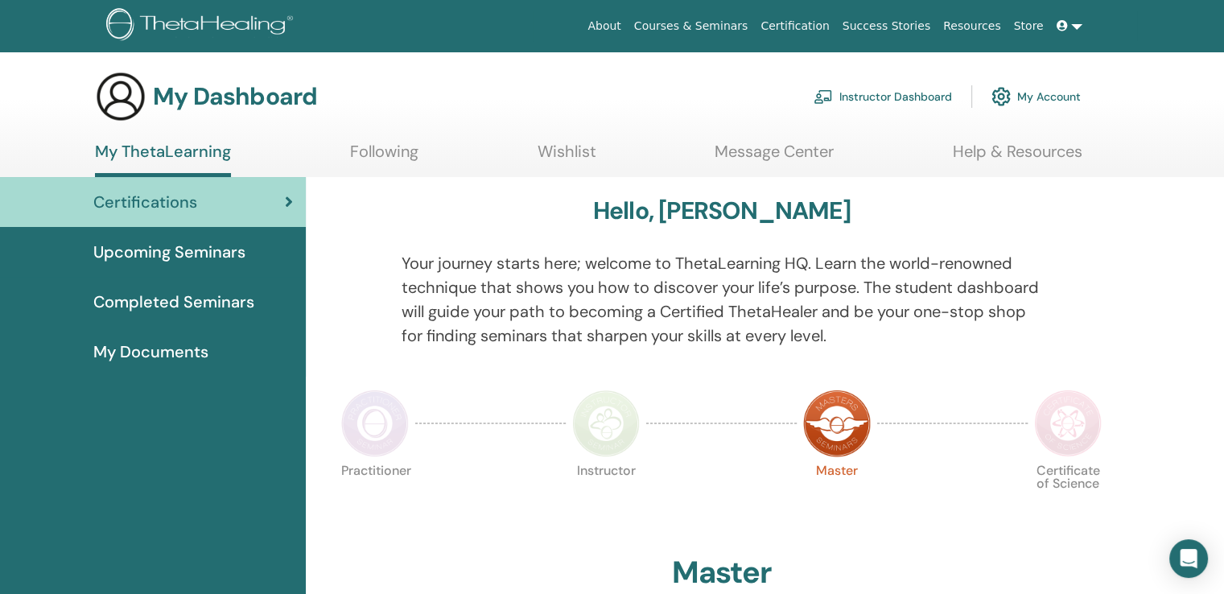
click at [383, 159] on link "Following" at bounding box center [384, 157] width 68 height 31
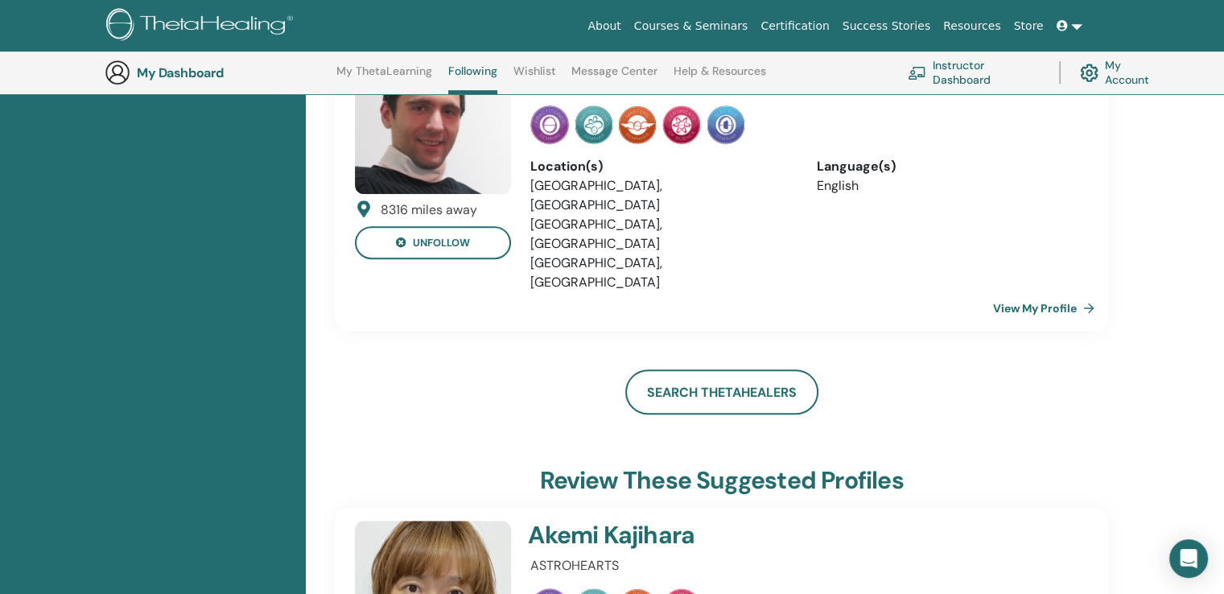
scroll to position [927, 0]
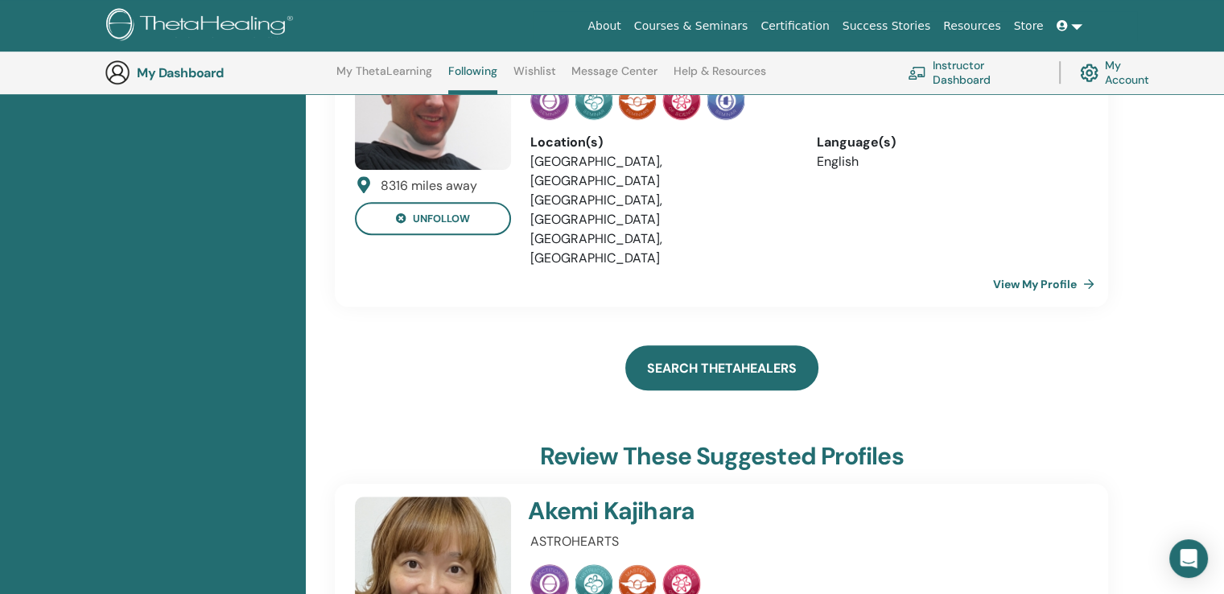
click at [700, 345] on link "Search ThetaHealers" at bounding box center [721, 367] width 193 height 45
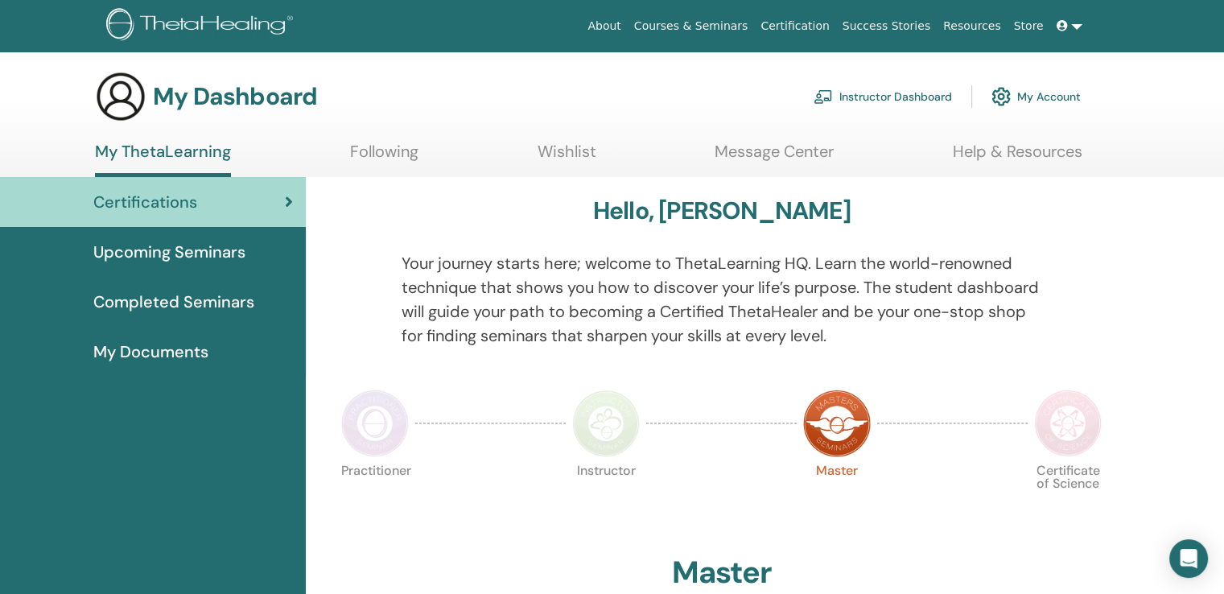
click at [397, 155] on link "Following" at bounding box center [384, 157] width 68 height 31
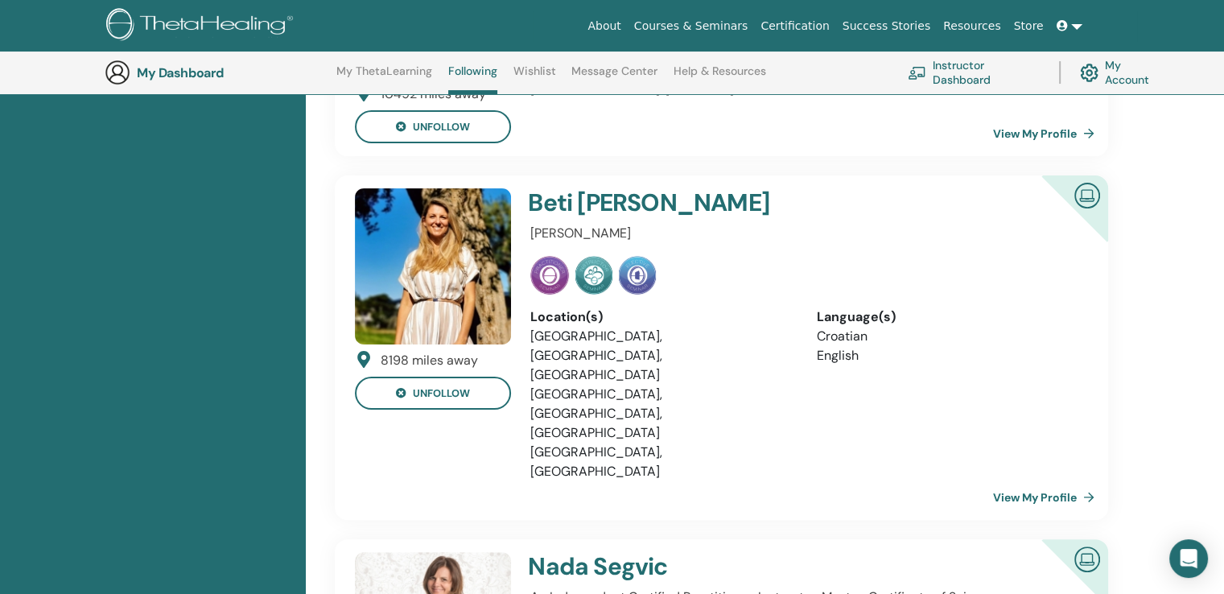
scroll to position [122, 0]
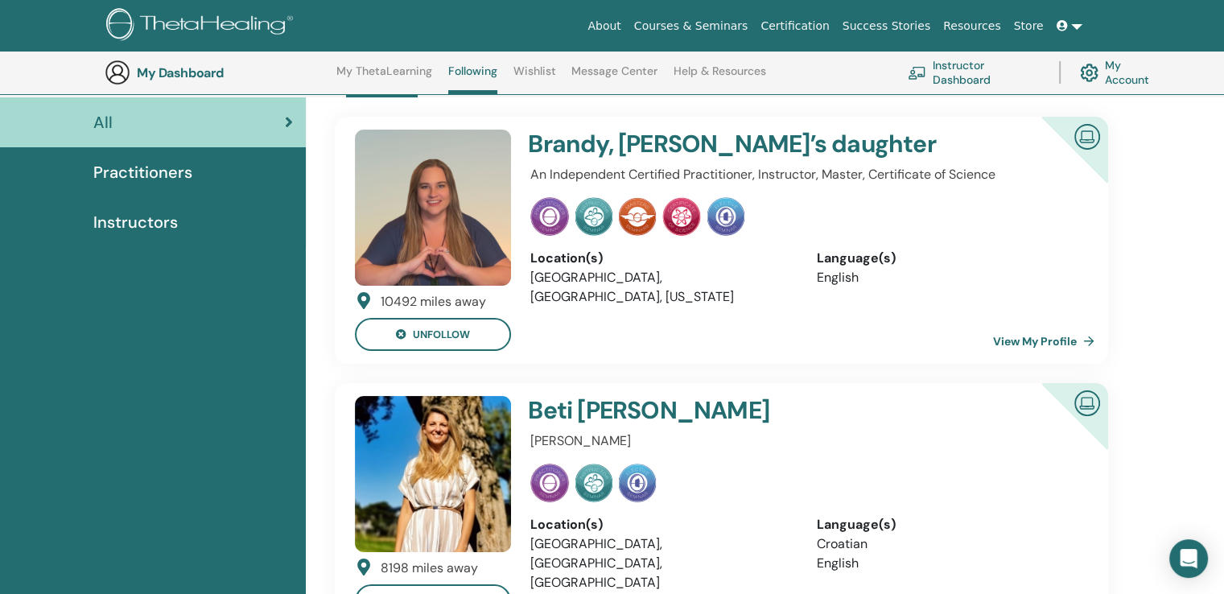
click at [1014, 336] on link "View My Profile" at bounding box center [1047, 341] width 108 height 32
